Goal: Use online tool/utility: Utilize a website feature to perform a specific function

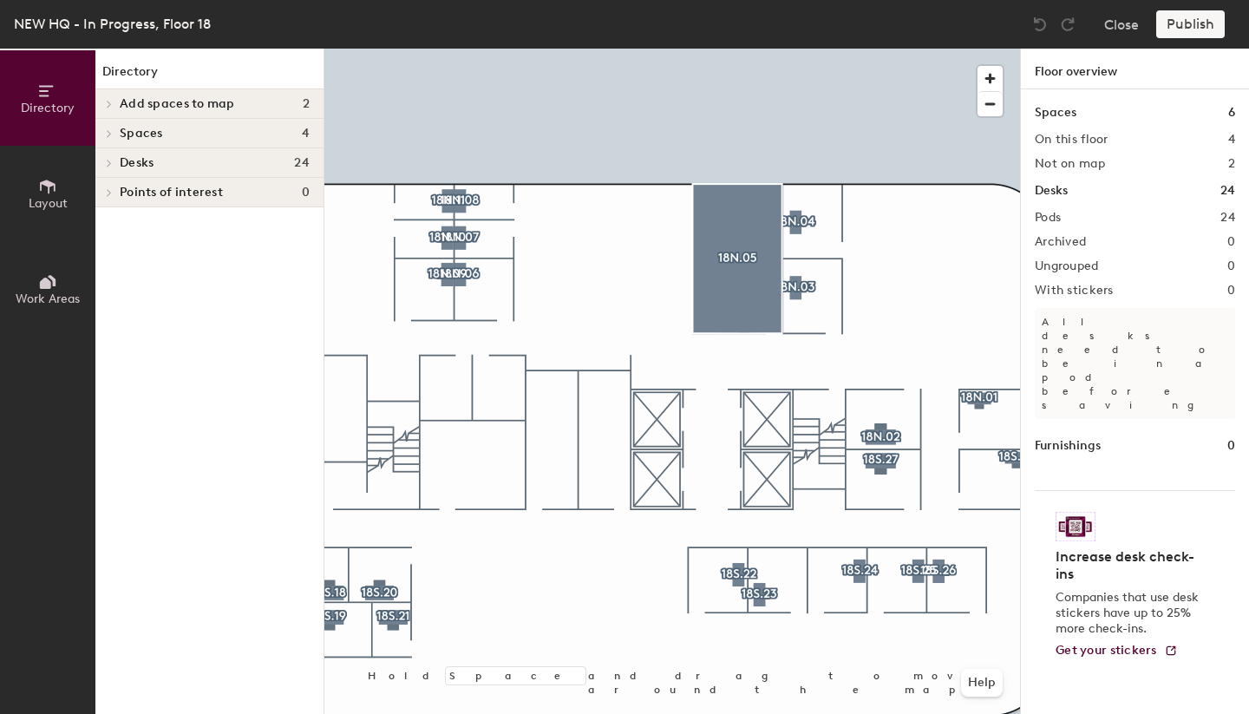
click at [41, 187] on icon at bounding box center [48, 186] width 16 height 14
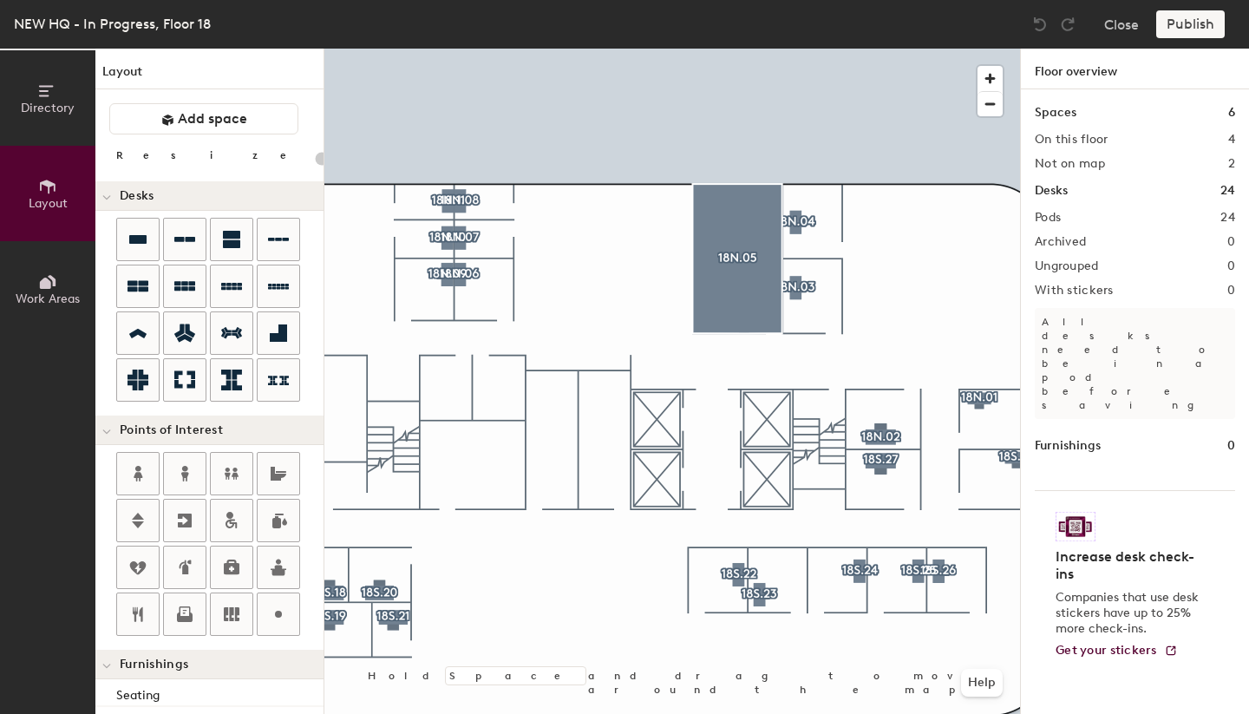
click at [584, 277] on div "Directory Layout Work Areas Layout Add space Resize Desks Points of Interest Fu…" at bounding box center [624, 381] width 1249 height 665
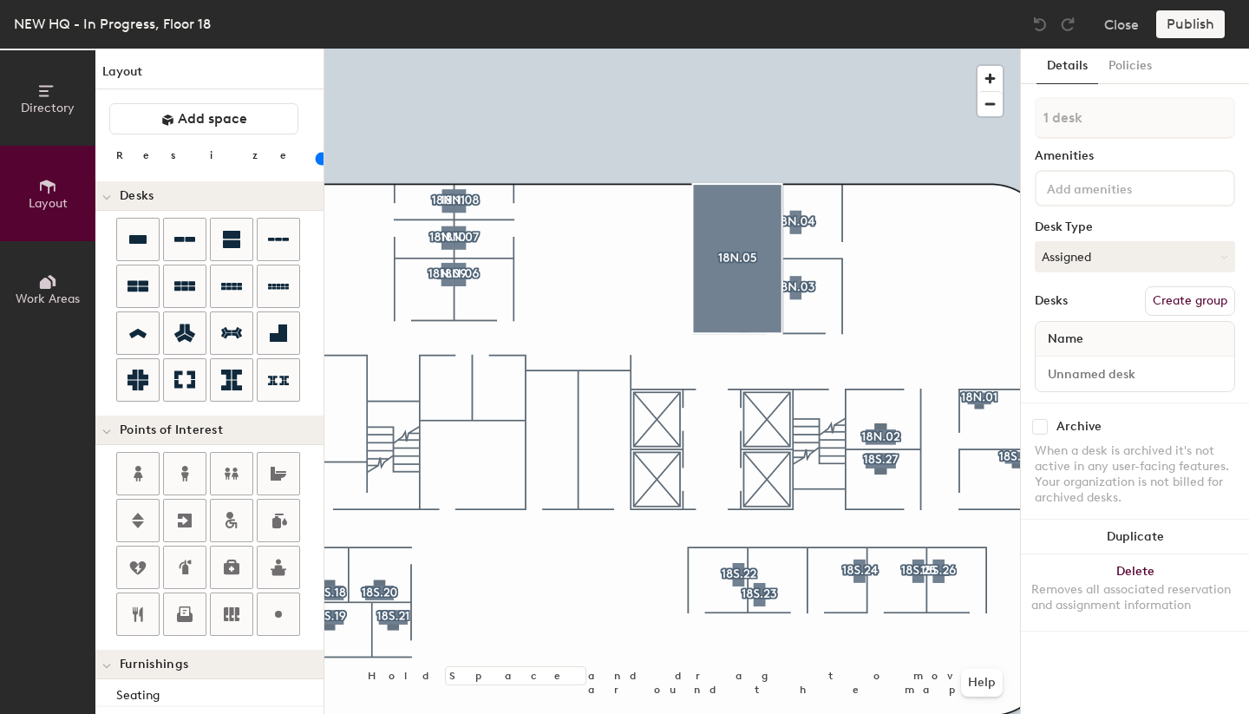
type input "120"
click at [1077, 251] on button "Assigned" at bounding box center [1134, 256] width 200 height 31
click at [1080, 357] on div "Hoteled" at bounding box center [1121, 362] width 173 height 26
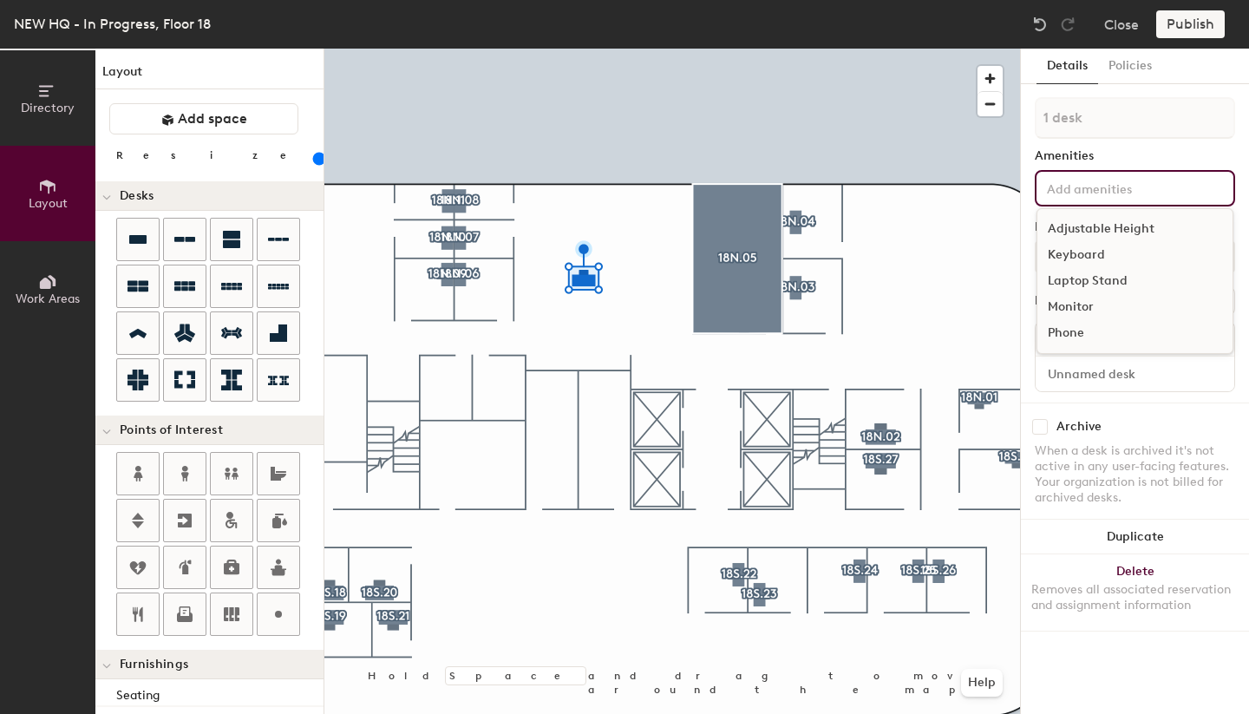
click at [1073, 200] on div "Adjustable Height Keyboard Laptop Stand Monitor Phone" at bounding box center [1134, 188] width 200 height 36
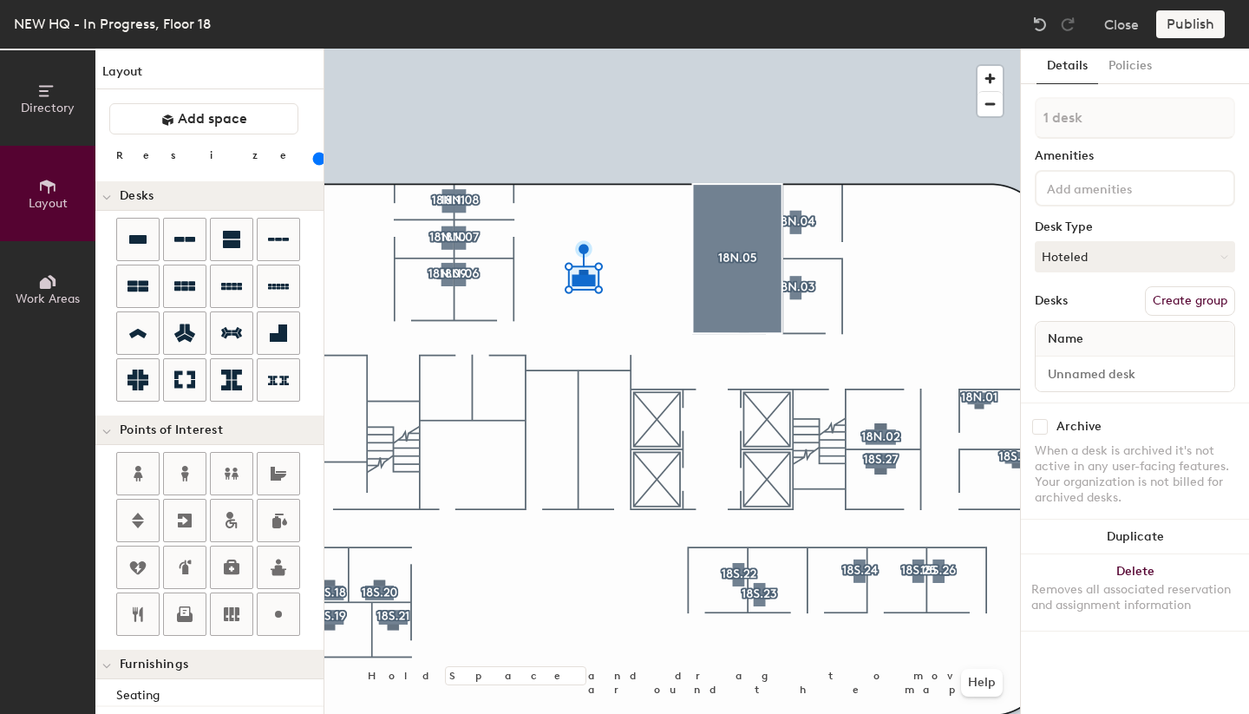
click at [1153, 423] on div "Archive" at bounding box center [1134, 427] width 200 height 16
click at [1074, 336] on span "Name" at bounding box center [1065, 338] width 53 height 31
click at [1102, 376] on input at bounding box center [1135, 374] width 192 height 24
type input "NNN1"
click at [1074, 309] on div "Desks Create group" at bounding box center [1134, 300] width 200 height 29
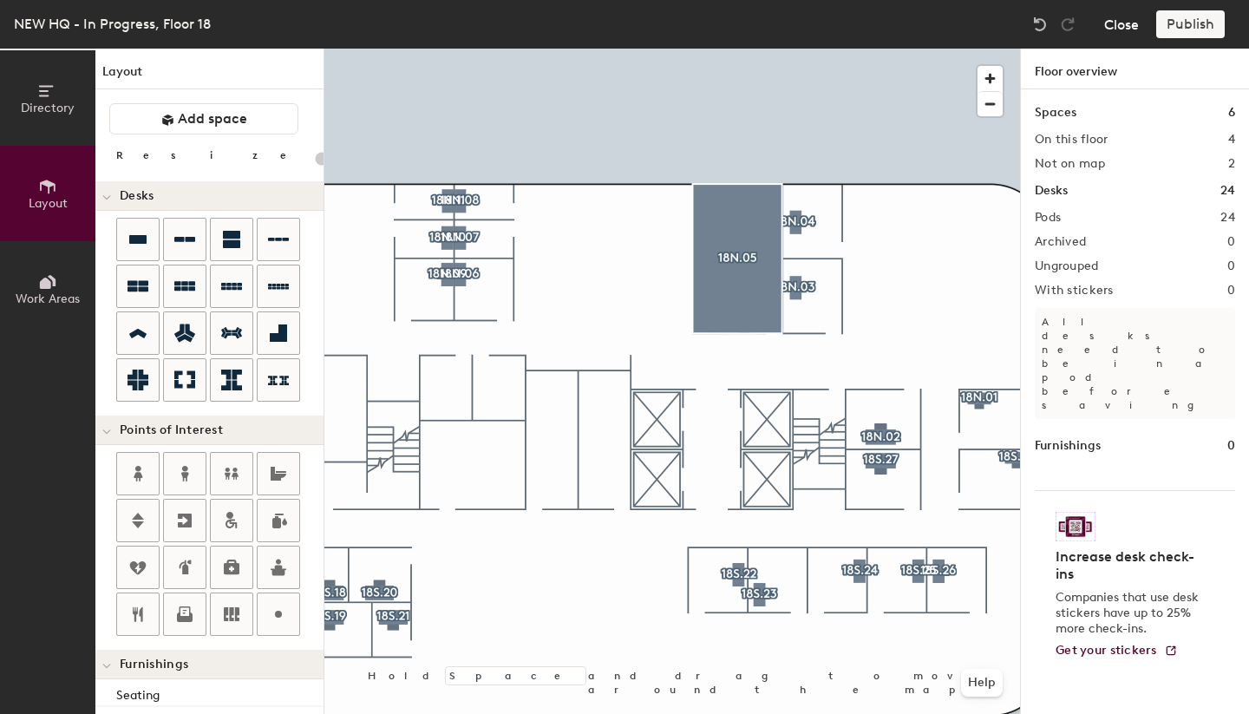
click at [1123, 25] on button "Close" at bounding box center [1121, 24] width 35 height 28
type input "20"
